Goal: Task Accomplishment & Management: Use online tool/utility

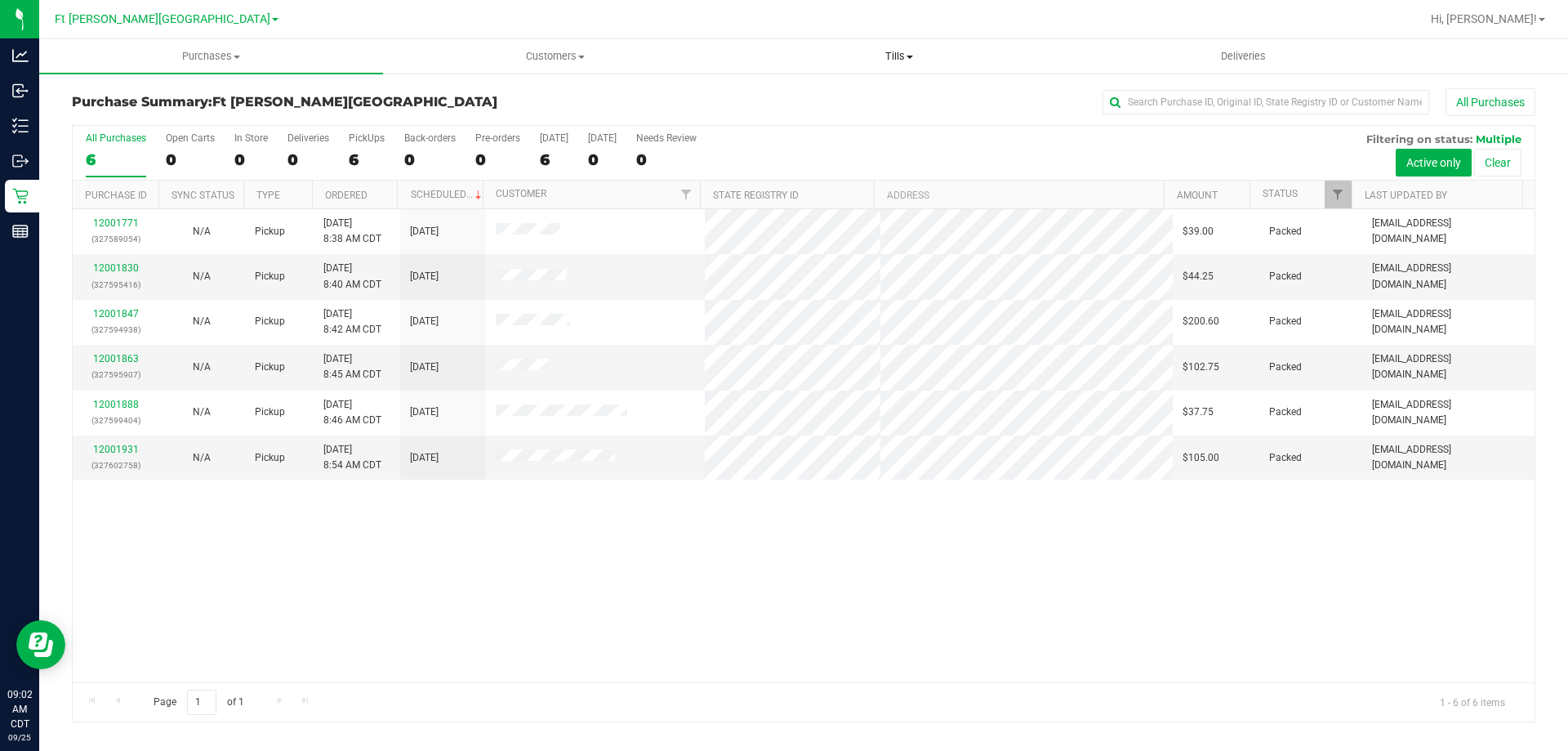
click at [895, 54] on span "Tills" at bounding box center [898, 56] width 342 height 15
click at [783, 102] on span "Manage tills" at bounding box center [781, 98] width 110 height 14
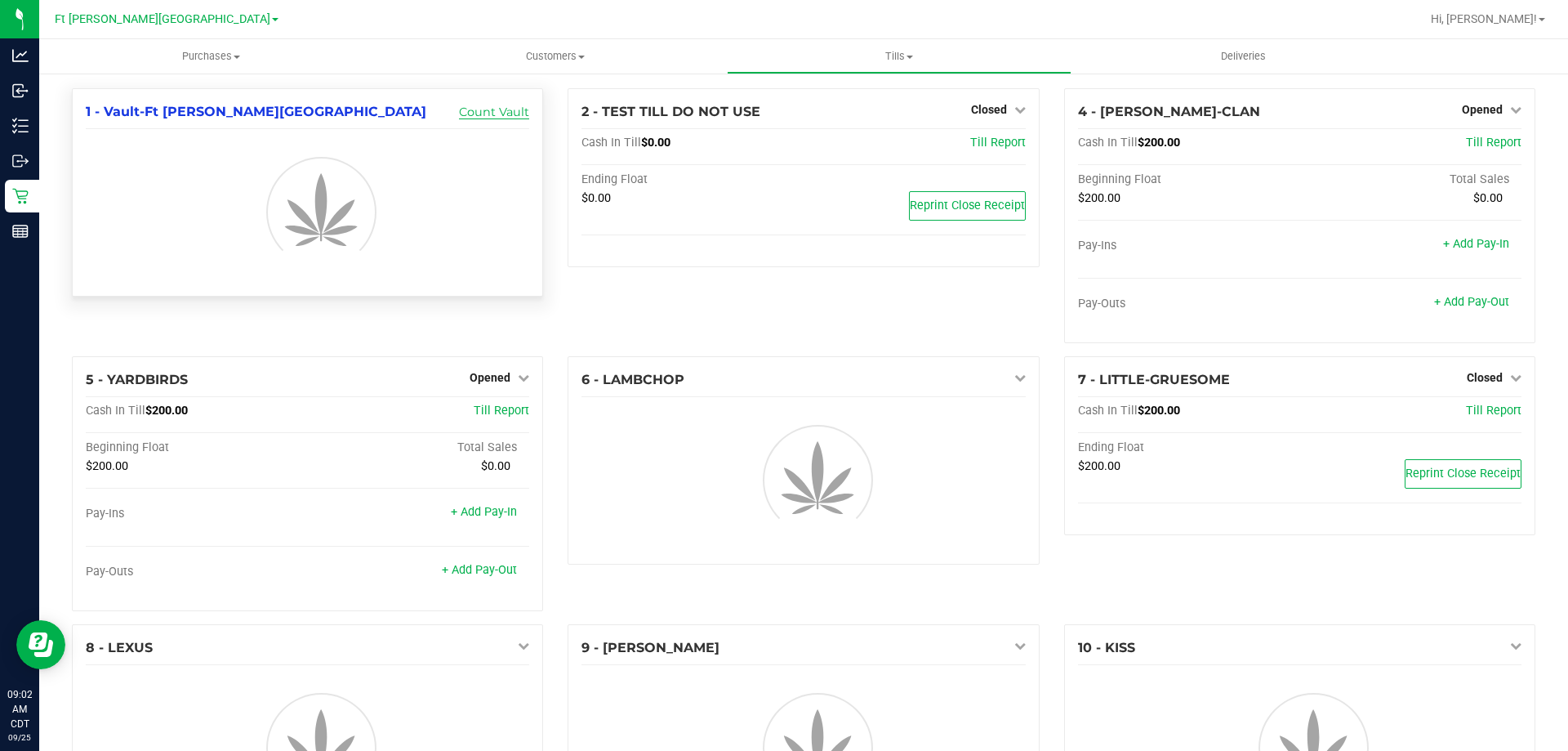
click at [513, 114] on link "Count Vault" at bounding box center [493, 112] width 70 height 15
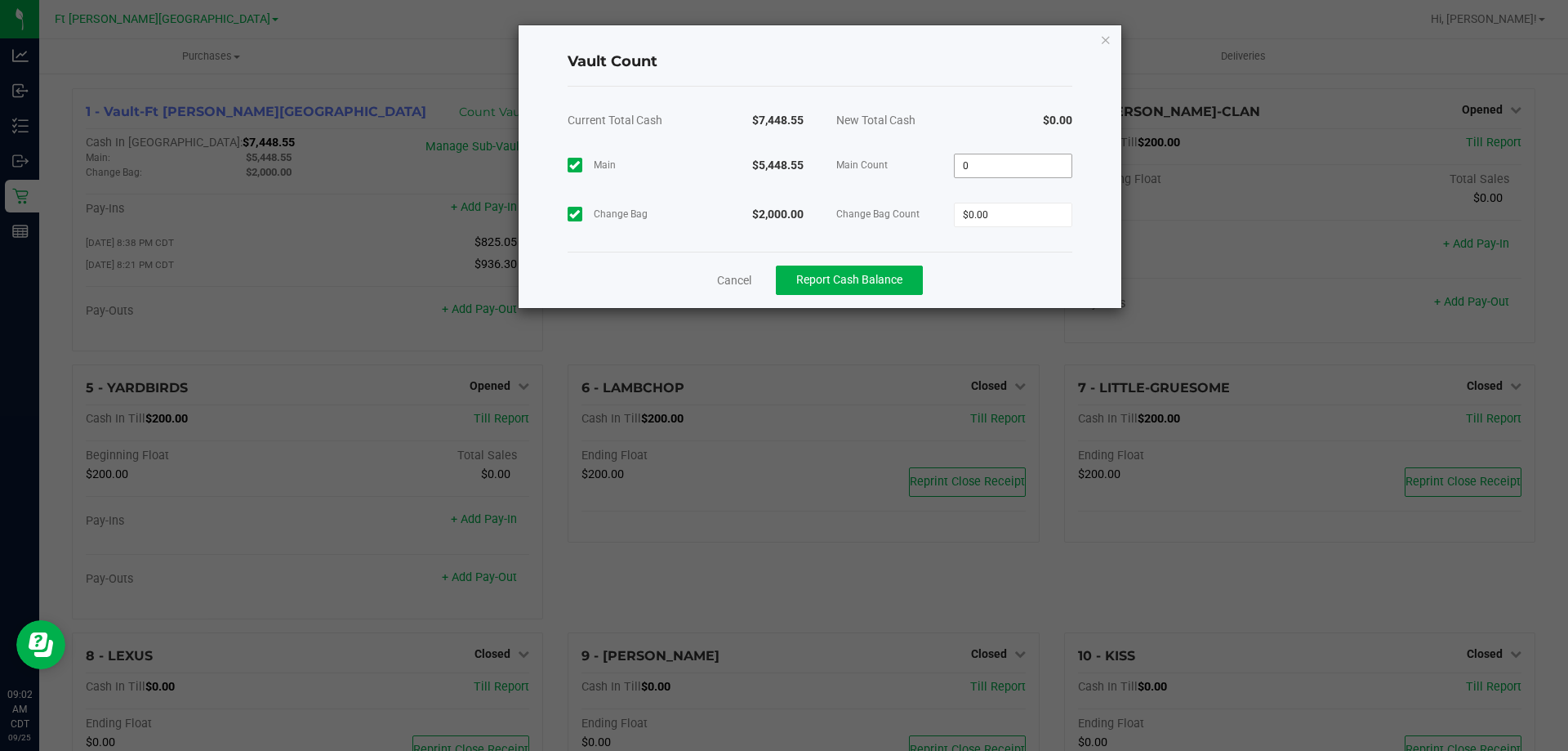
click at [994, 169] on input "0" at bounding box center [1013, 166] width 117 height 23
type input "$5,448.55"
click at [1004, 208] on input "0" at bounding box center [1013, 215] width 117 height 23
type input "$2,000.00"
click at [906, 285] on button "Report Cash Balance" at bounding box center [850, 280] width 147 height 30
